Goal: Browse casually

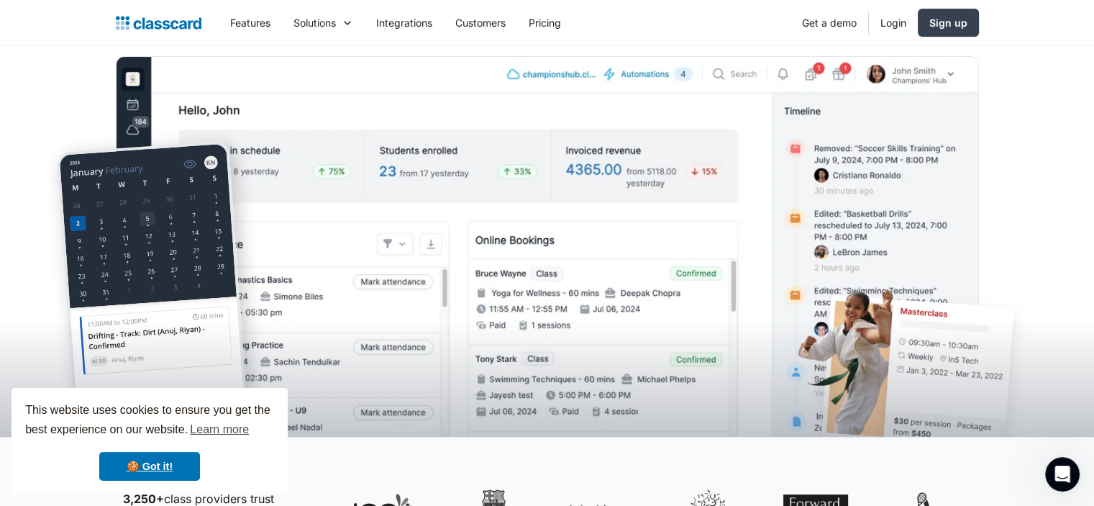
scroll to position [432, 0]
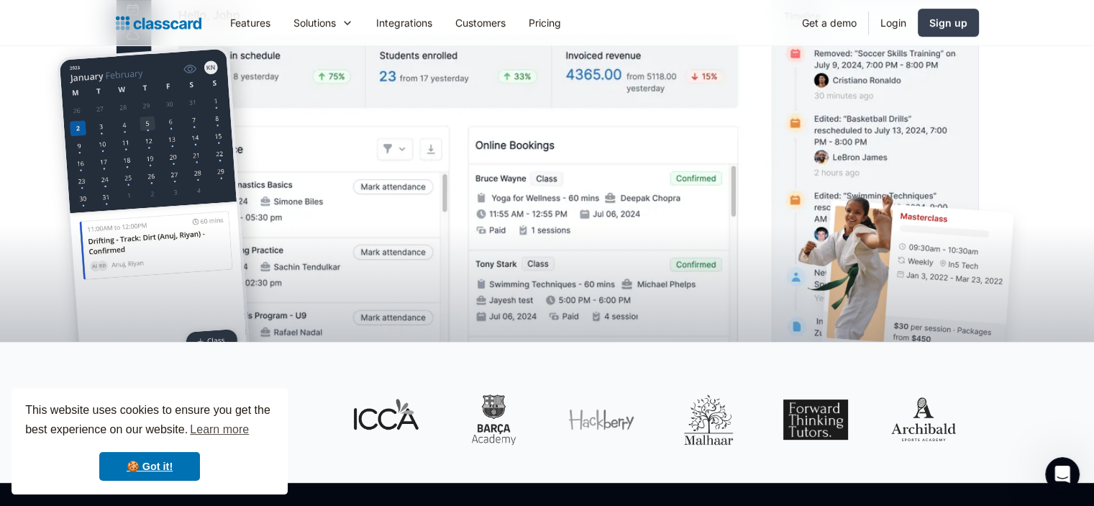
click at [471, 144] on img at bounding box center [547, 173] width 863 height 424
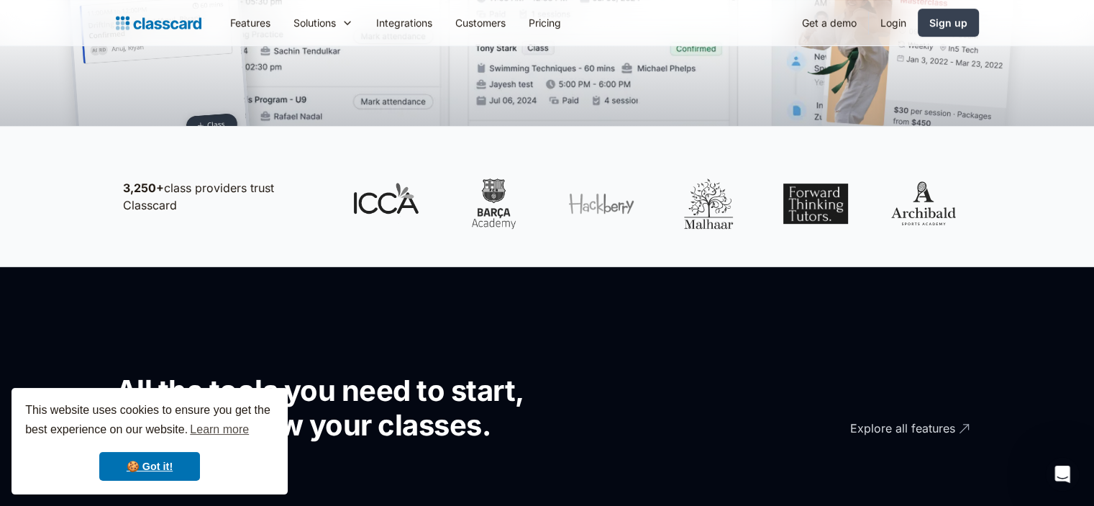
drag, startPoint x: 553, startPoint y: 93, endPoint x: 601, endPoint y: 273, distance: 186.2
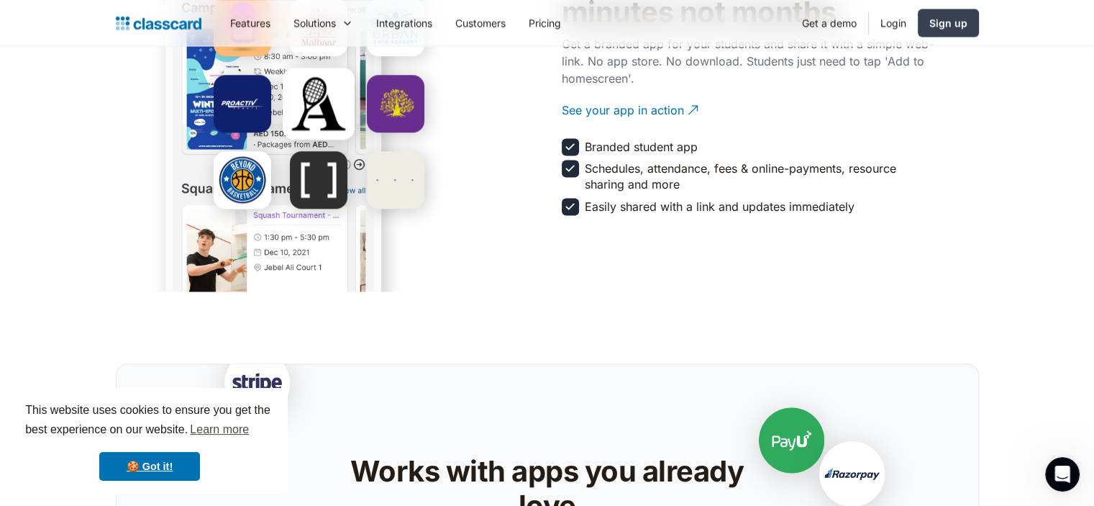
scroll to position [2590, 0]
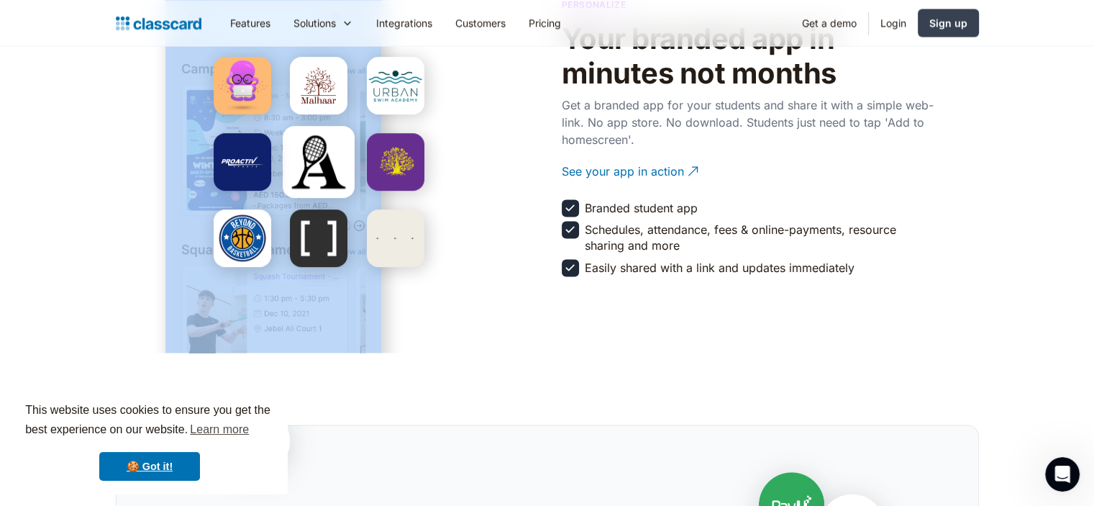
drag, startPoint x: 235, startPoint y: 140, endPoint x: 334, endPoint y: 313, distance: 199.2
click at [334, 281] on div at bounding box center [324, 135] width 417 height 291
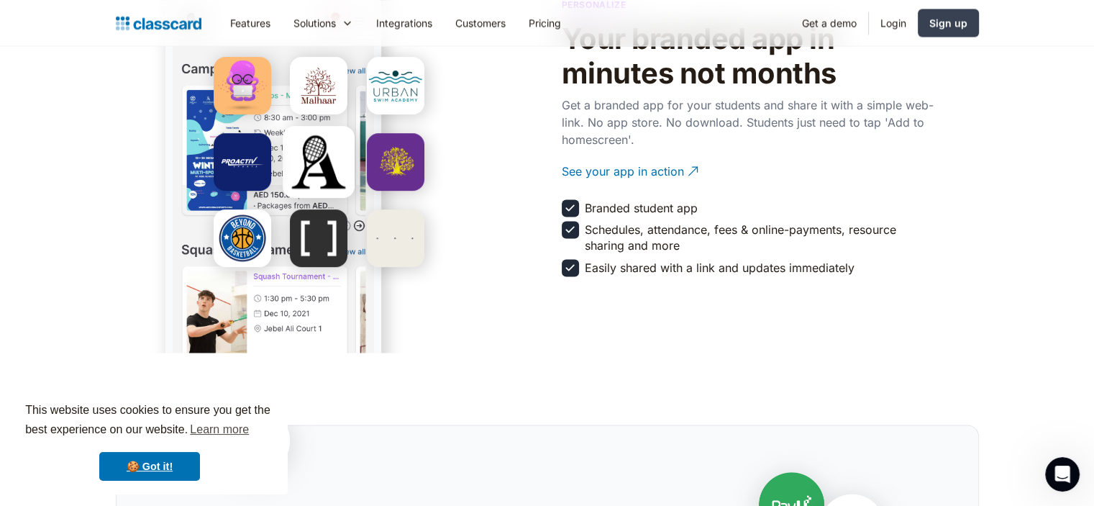
click at [579, 289] on section "Personalize Your branded app in minutes not months Get a branded app for your s…" at bounding box center [547, 135] width 1094 height 435
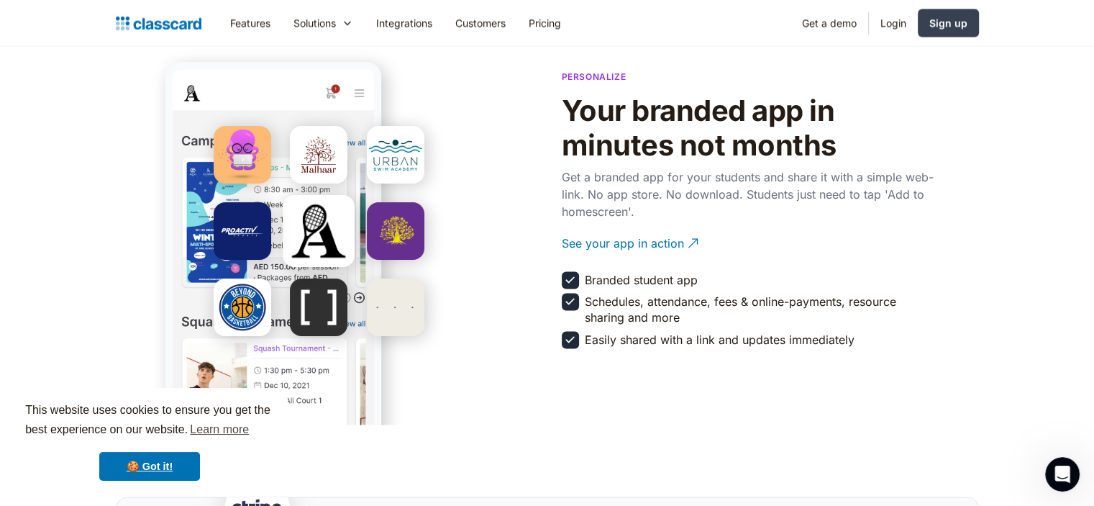
scroll to position [2518, 0]
drag, startPoint x: 306, startPoint y: 170, endPoint x: 507, endPoint y: 174, distance: 200.8
click at [507, 174] on div at bounding box center [324, 207] width 417 height 291
drag, startPoint x: 386, startPoint y: 144, endPoint x: 463, endPoint y: 146, distance: 77.0
click at [512, 144] on div at bounding box center [324, 207] width 417 height 291
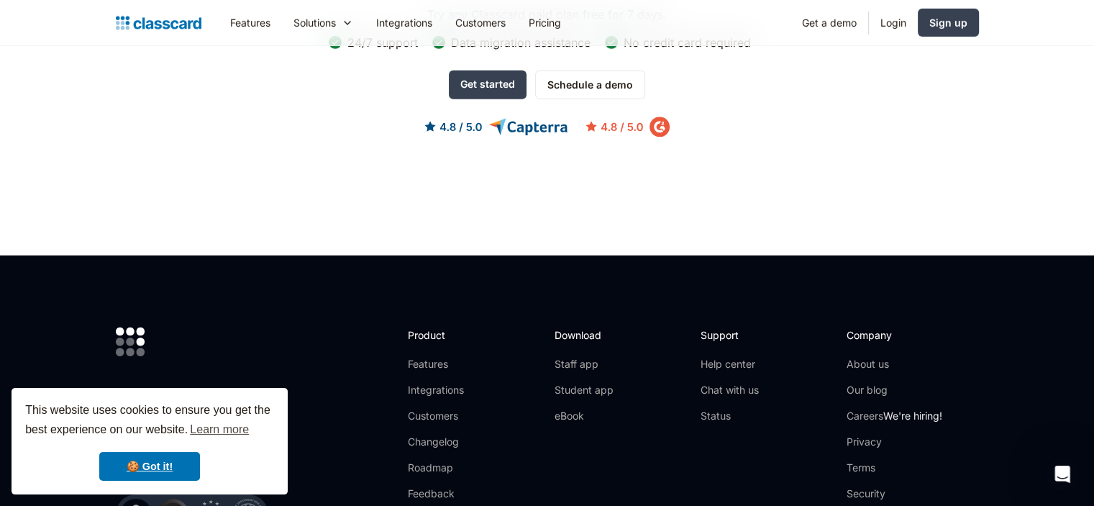
scroll to position [4780, 0]
